Goal: Navigation & Orientation: Find specific page/section

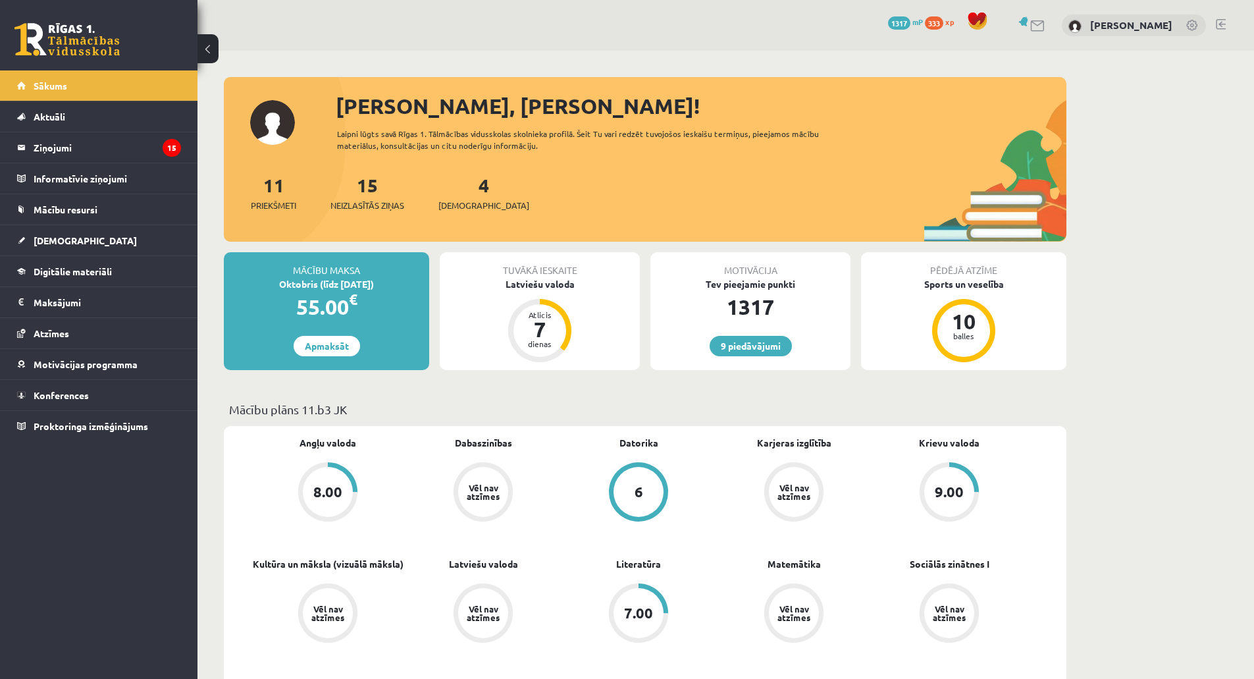
drag, startPoint x: 682, startPoint y: 421, endPoint x: 741, endPoint y: 656, distance: 241.6
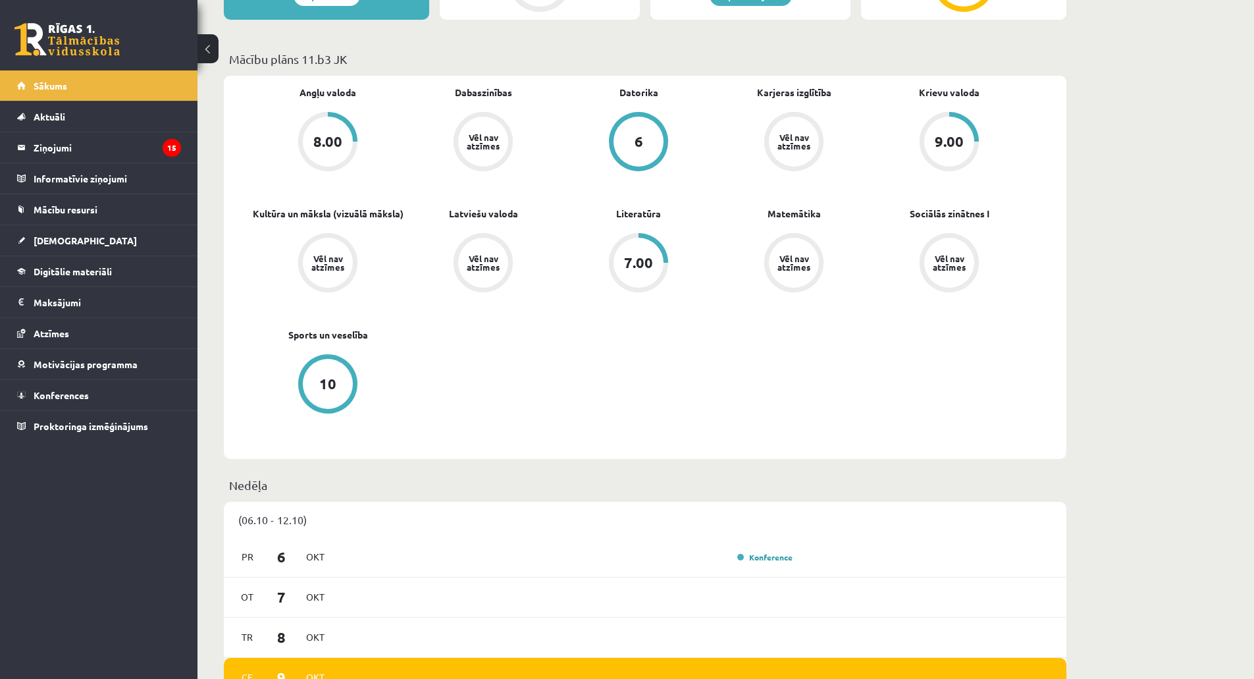
scroll to position [263, 0]
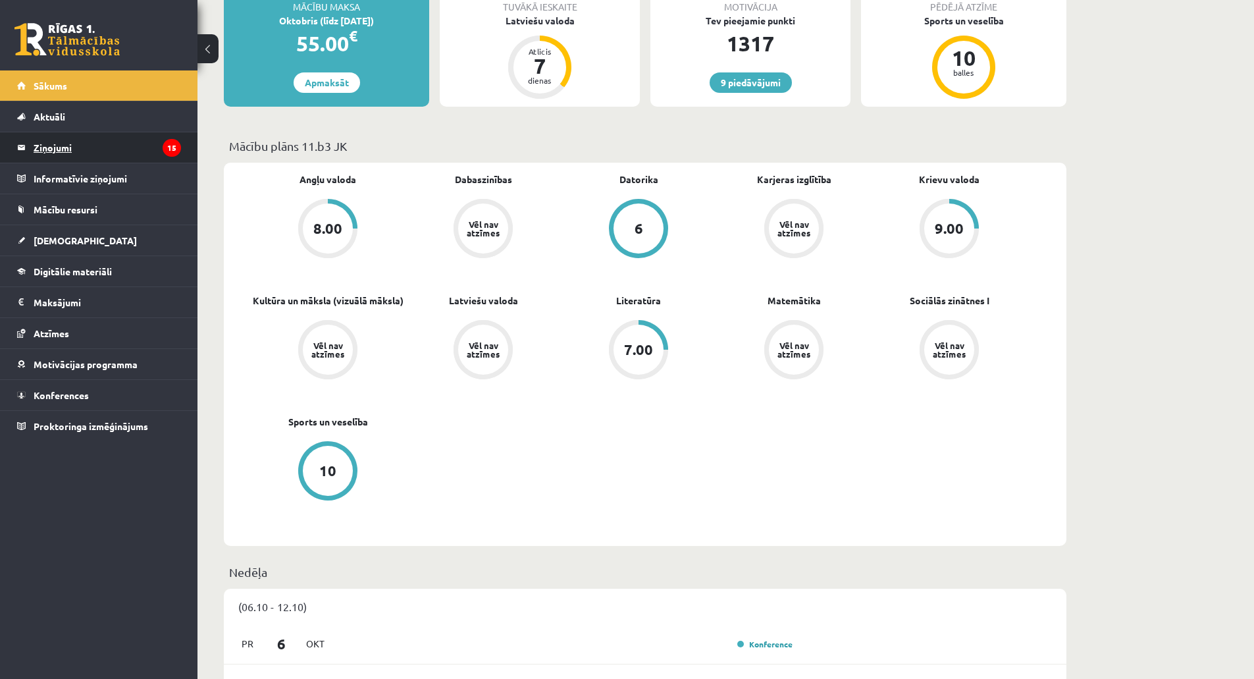
click at [135, 150] on legend "Ziņojumi 15" at bounding box center [107, 147] width 147 height 30
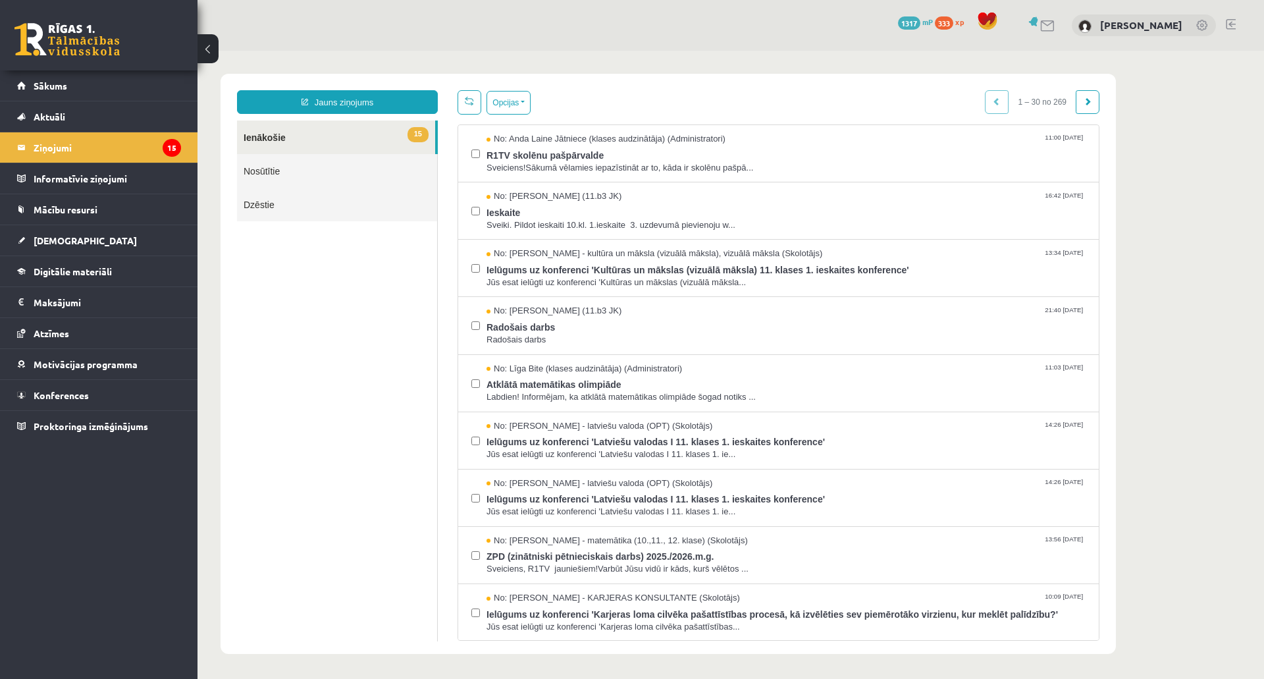
drag, startPoint x: 365, startPoint y: 340, endPoint x: 437, endPoint y: 396, distance: 91.4
click at [76, 79] on link "Sākums" at bounding box center [99, 85] width 164 height 30
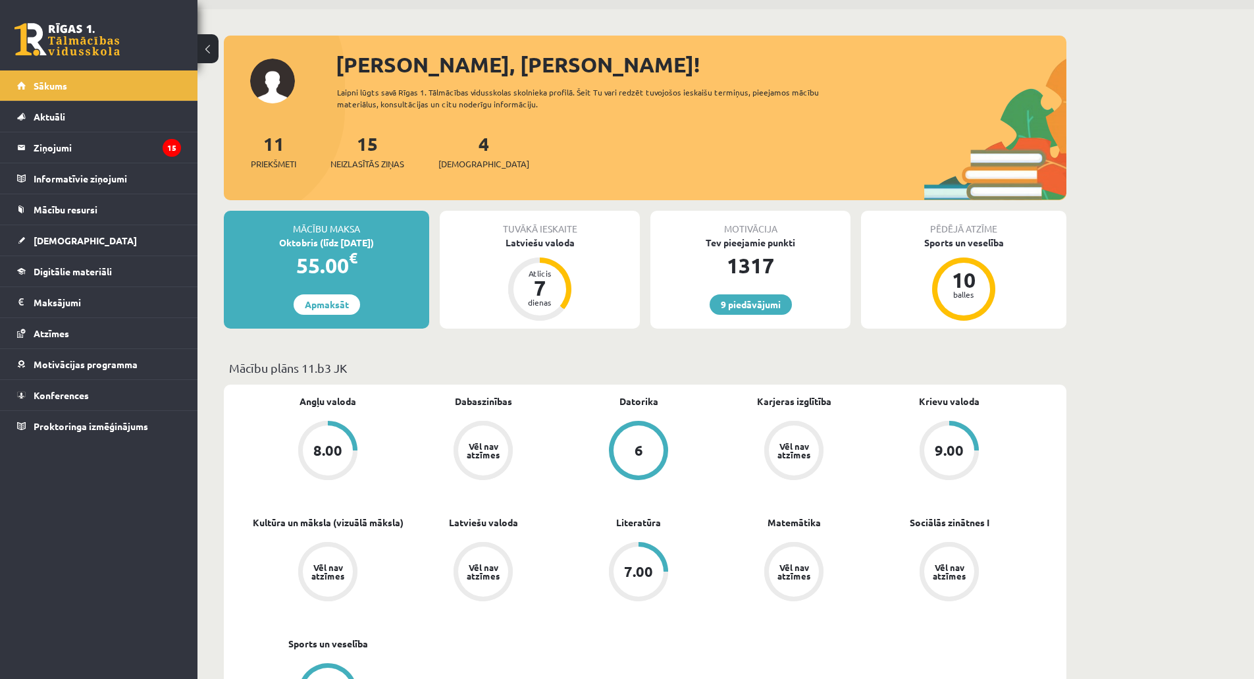
scroll to position [132, 0]
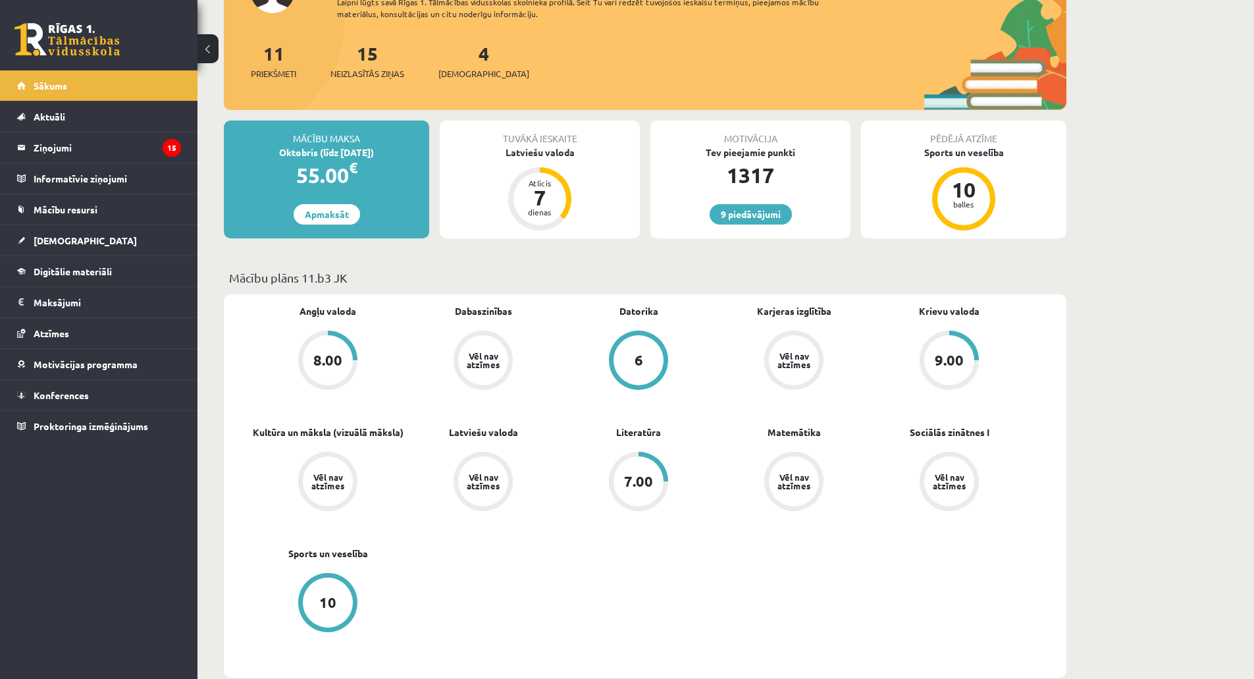
drag, startPoint x: 631, startPoint y: 607, endPoint x: 652, endPoint y: 616, distance: 22.1
drag, startPoint x: 729, startPoint y: 540, endPoint x: 643, endPoint y: 532, distance: 86.0
drag, startPoint x: 705, startPoint y: 519, endPoint x: 783, endPoint y: 677, distance: 176.1
